Goal: Register for event/course

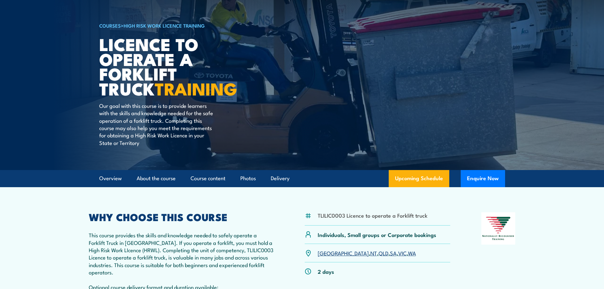
scroll to position [95, 0]
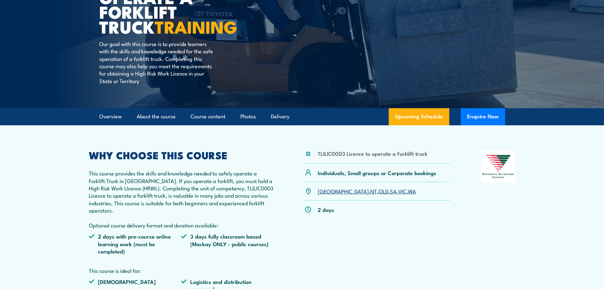
click at [323, 187] on link "[GEOGRAPHIC_DATA]" at bounding box center [342, 191] width 51 height 8
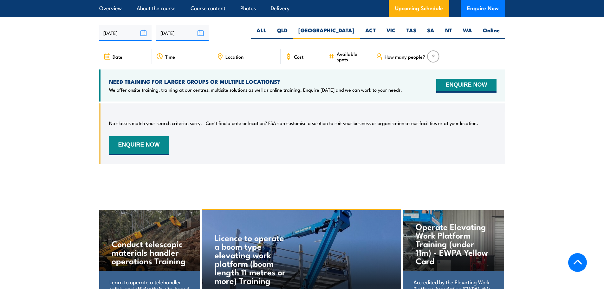
scroll to position [997, 0]
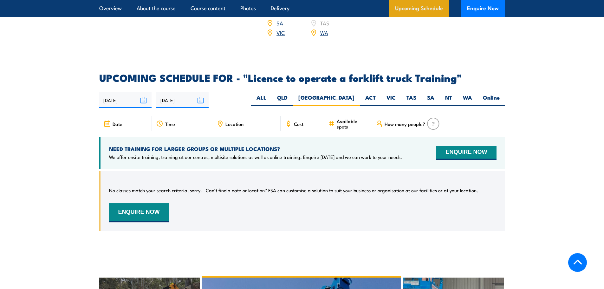
click at [411, 9] on link "Upcoming Schedule" at bounding box center [418, 8] width 61 height 17
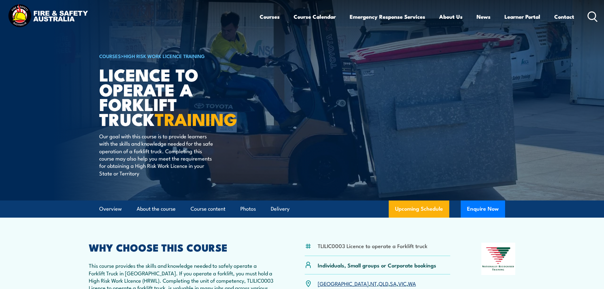
scroll to position [0, 0]
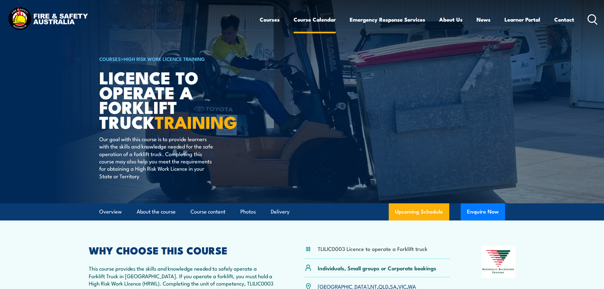
click at [308, 18] on link "Course Calendar" at bounding box center [314, 19] width 42 height 17
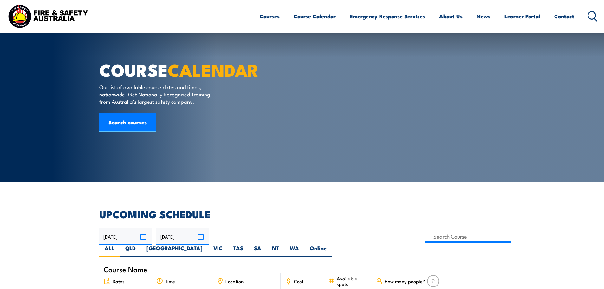
click at [208, 244] on label "[GEOGRAPHIC_DATA]" at bounding box center [174, 250] width 67 height 12
click at [207, 244] on input "[GEOGRAPHIC_DATA]" at bounding box center [204, 246] width 4 height 4
radio input "true"
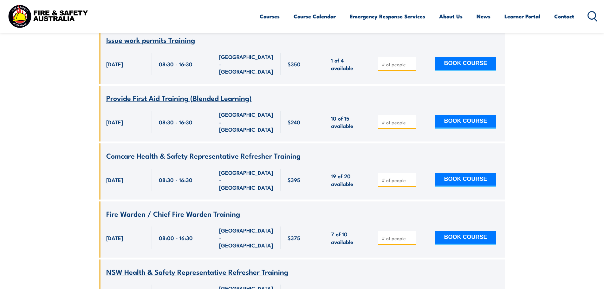
scroll to position [494, 0]
